Goal: Task Accomplishment & Management: Use online tool/utility

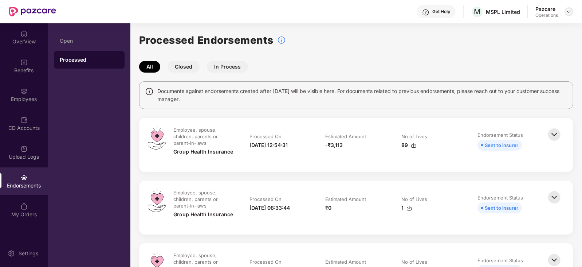
click at [570, 11] on img at bounding box center [569, 12] width 6 height 6
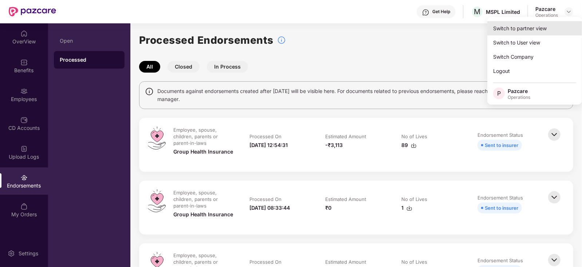
click at [543, 26] on div "Switch to partner view" at bounding box center [535, 28] width 95 height 14
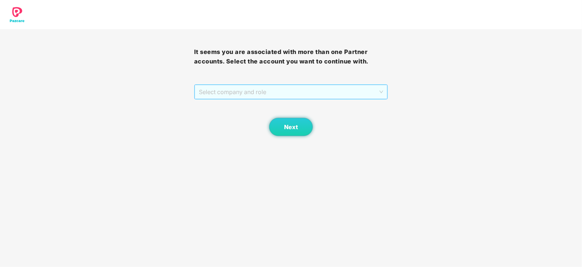
click at [242, 96] on span "Select company and role" at bounding box center [291, 92] width 185 height 14
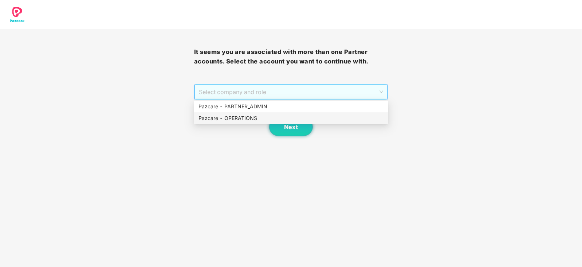
click at [241, 114] on div "Pazcare - OPERATIONS" at bounding box center [291, 118] width 185 height 8
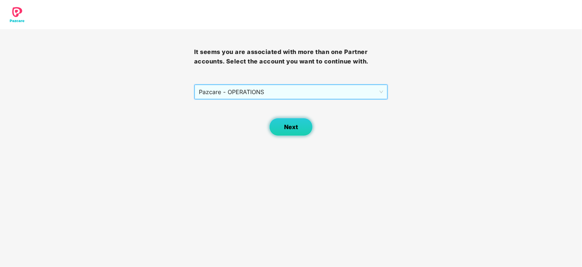
click at [287, 128] on span "Next" at bounding box center [291, 127] width 14 height 7
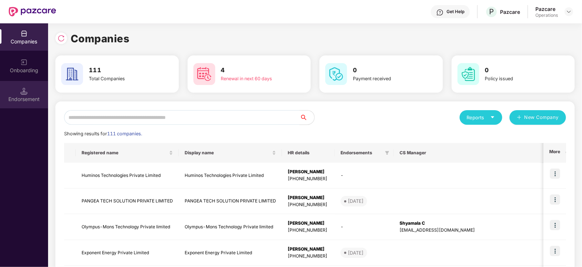
click at [31, 97] on div "Endorsement" at bounding box center [24, 98] width 48 height 7
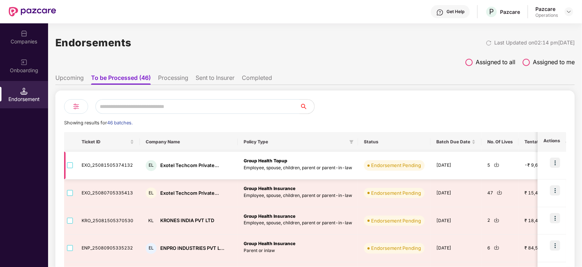
click at [169, 161] on div "EL Exotel Techcom Private..." at bounding box center [189, 165] width 86 height 11
click at [168, 161] on div "EL Exotel Techcom Private..." at bounding box center [189, 165] width 86 height 11
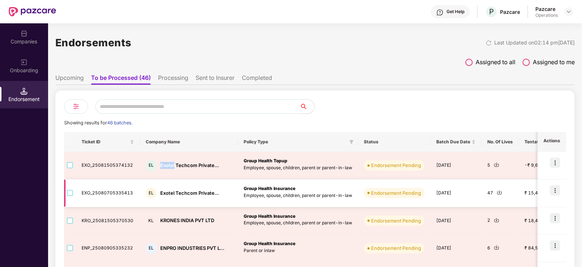
copy div "Exotel"
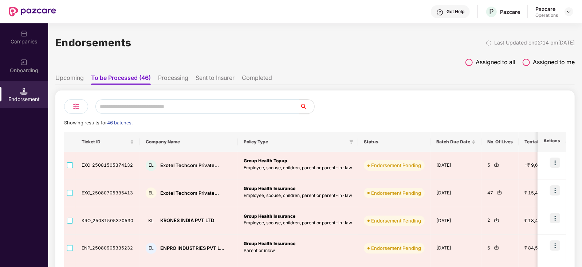
click at [31, 47] on div "Companies" at bounding box center [24, 36] width 48 height 27
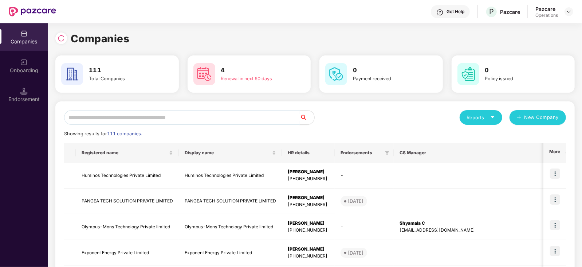
click at [92, 121] on input "text" at bounding box center [182, 117] width 236 height 15
paste input "******"
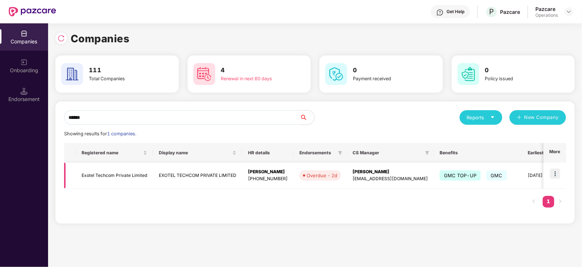
type input "******"
click at [555, 175] on img at bounding box center [555, 173] width 10 height 10
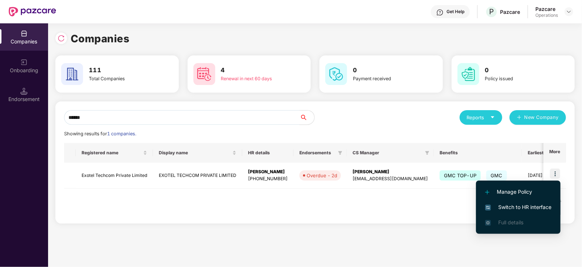
click at [529, 212] on li "Switch to HR interface" at bounding box center [518, 206] width 85 height 15
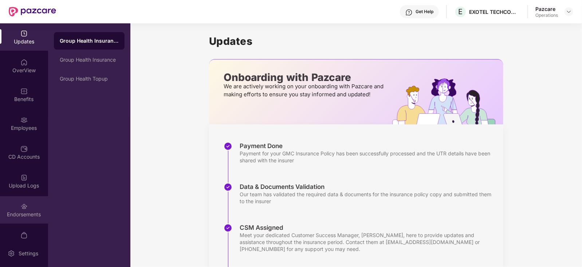
click at [23, 199] on div "Endorsements" at bounding box center [24, 209] width 48 height 27
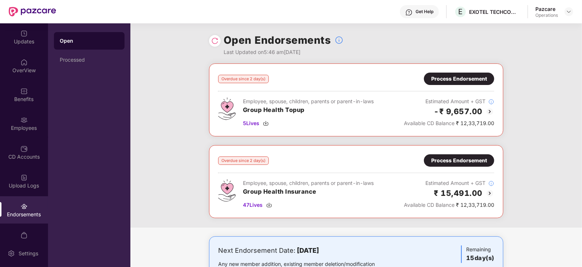
click at [455, 78] on div "Process Endorsement" at bounding box center [459, 79] width 56 height 8
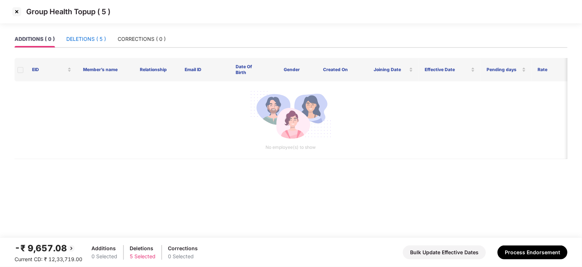
click at [103, 38] on div "DELETIONS ( 5 )" at bounding box center [86, 39] width 40 height 8
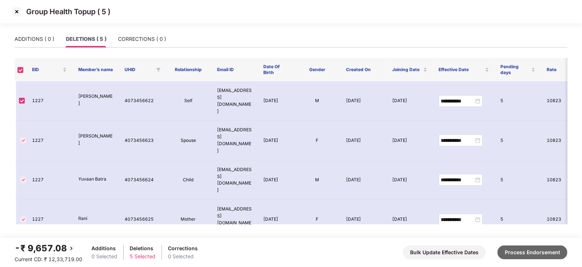
click at [529, 248] on button "Process Endorsement" at bounding box center [533, 252] width 70 height 14
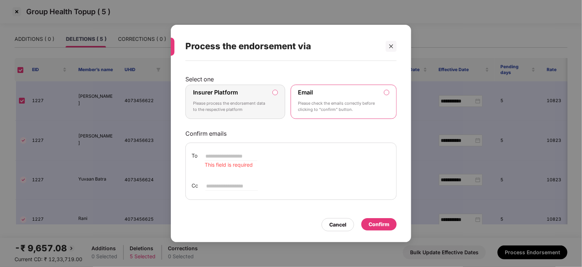
click at [394, 222] on div "Confirm" at bounding box center [378, 224] width 35 height 12
click at [378, 226] on div "Confirm" at bounding box center [379, 224] width 21 height 8
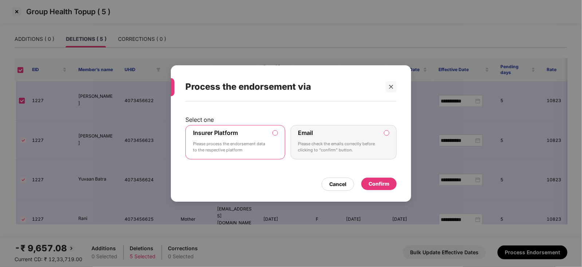
click at [381, 184] on div "Confirm" at bounding box center [379, 184] width 21 height 8
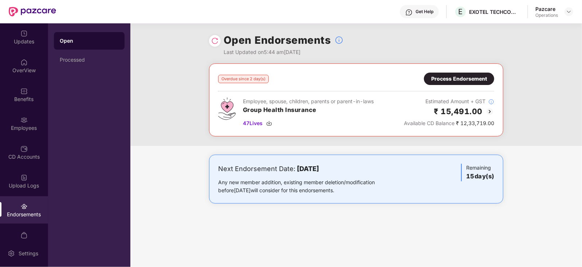
click at [443, 74] on div "Process Endorsement" at bounding box center [459, 79] width 70 height 12
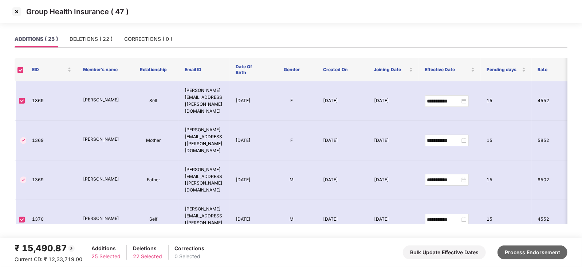
click at [531, 246] on button "Process Endorsement" at bounding box center [533, 252] width 70 height 14
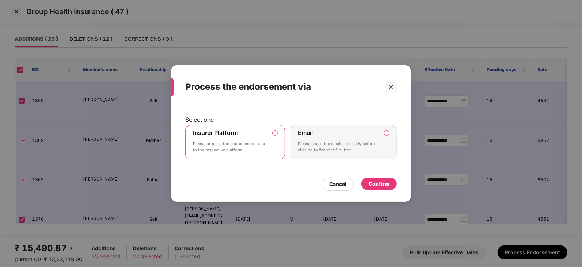
click at [379, 180] on div "Confirm" at bounding box center [379, 184] width 21 height 8
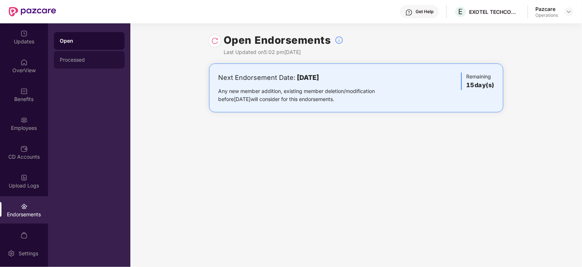
click at [85, 59] on div "Processed" at bounding box center [89, 60] width 59 height 6
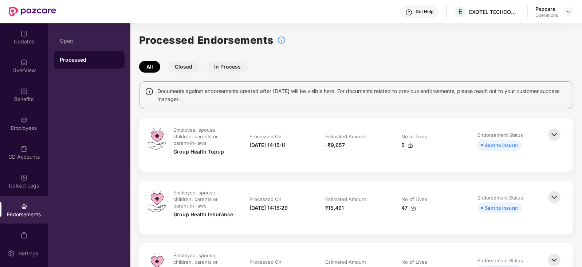
click at [410, 143] on img at bounding box center [411, 145] width 6 height 6
click at [390, 212] on td "Estimated Amount ₹15,491" at bounding box center [356, 207] width 76 height 36
click at [412, 207] on img at bounding box center [414, 208] width 6 height 6
